Goal: Communication & Community: Participate in discussion

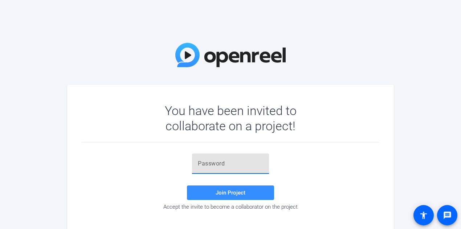
click at [246, 166] on input "text" at bounding box center [230, 163] width 65 height 9
paste input "]2&G5)"
type input "]2&G5)"
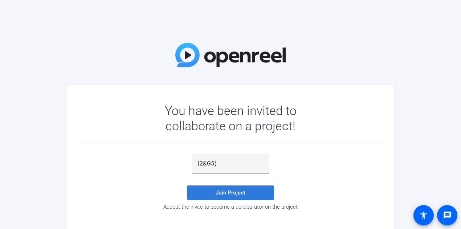
click at [235, 186] on span at bounding box center [230, 192] width 87 height 17
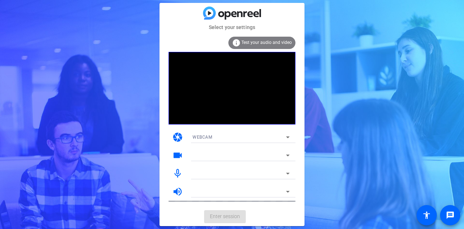
click at [392, 145] on div "Select your settings info Test your audio and video camera WEBCAM videocam mic_…" at bounding box center [232, 114] width 464 height 229
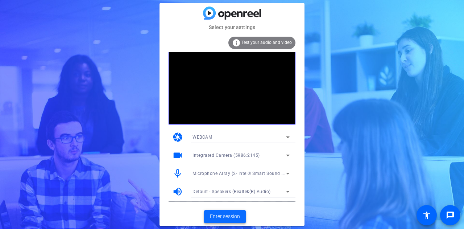
click at [234, 216] on span "Enter session" at bounding box center [225, 217] width 30 height 8
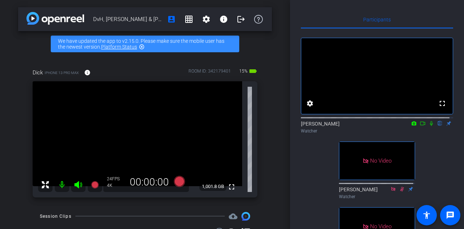
click at [430, 126] on icon at bounding box center [431, 123] width 3 height 5
drag, startPoint x: 429, startPoint y: 131, endPoint x: 432, endPoint y: 151, distance: 20.3
click at [432, 151] on div "fullscreen settings [PERSON_NAME] flip Watcher No Video [PERSON_NAME] Watcher N…" at bounding box center [377, 214] width 152 height 370
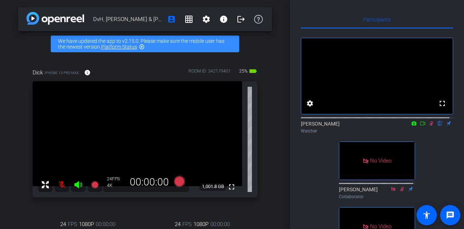
click at [429, 126] on icon at bounding box center [432, 123] width 6 height 5
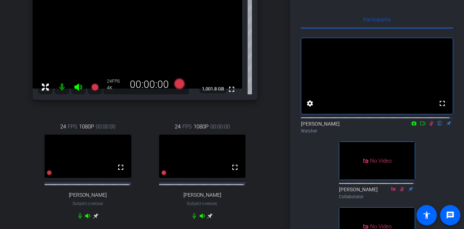
scroll to position [109, 0]
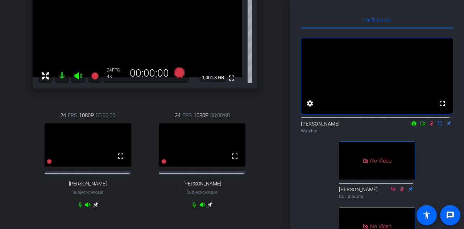
drag, startPoint x: 424, startPoint y: 154, endPoint x: 429, endPoint y: 148, distance: 8.0
click at [430, 126] on icon at bounding box center [432, 123] width 4 height 5
click at [429, 126] on icon at bounding box center [432, 123] width 6 height 5
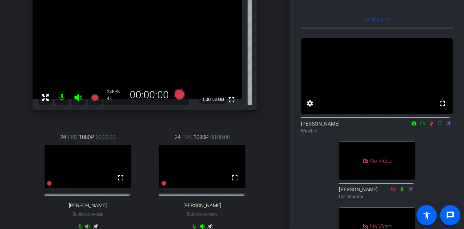
scroll to position [73, 0]
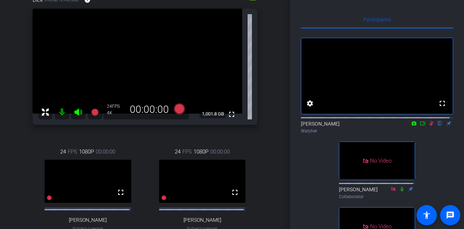
click at [430, 126] on icon at bounding box center [432, 123] width 4 height 5
click at [430, 126] on icon at bounding box center [431, 123] width 3 height 5
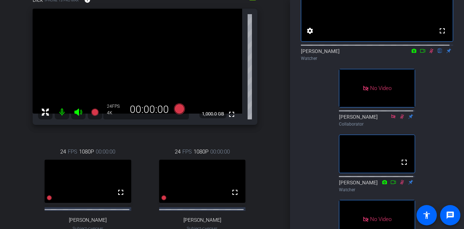
click at [430, 53] on icon at bounding box center [432, 51] width 4 height 5
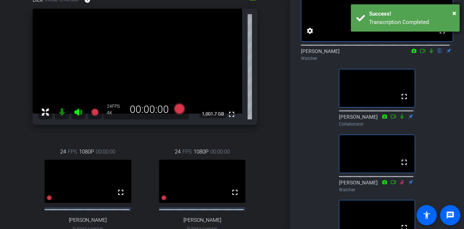
click at [451, 12] on div "Success!" at bounding box center [411, 14] width 85 height 8
